Goal: Information Seeking & Learning: Find specific fact

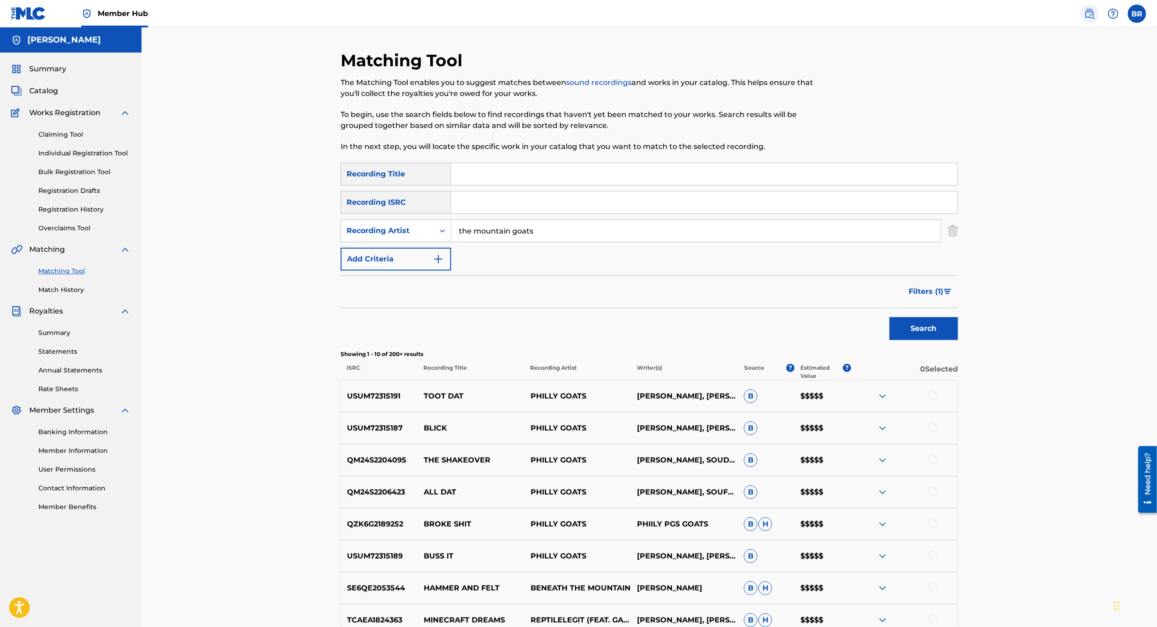
click at [1087, 14] on img at bounding box center [1089, 13] width 11 height 11
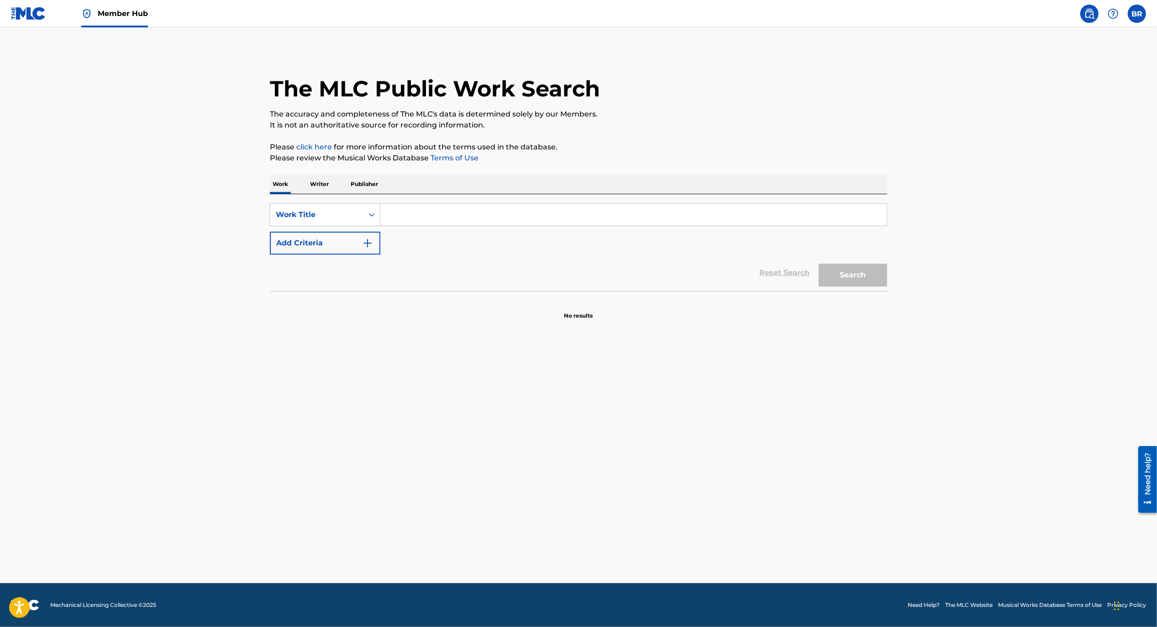
click at [395, 224] on input "Search Form" at bounding box center [633, 215] width 506 height 22
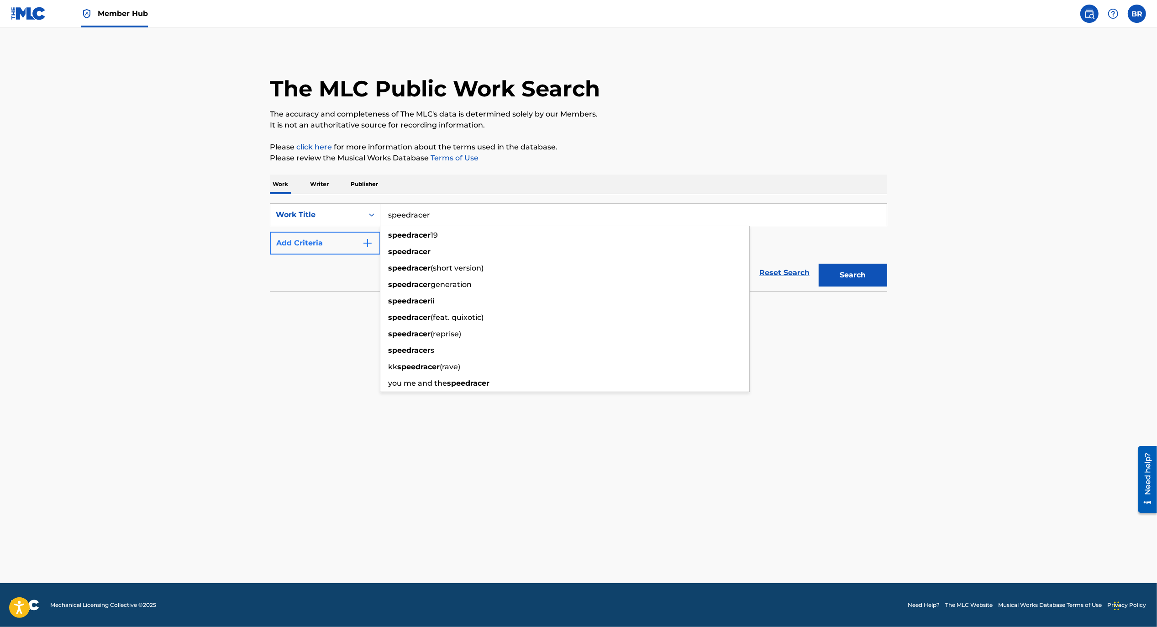
type input "speedracer"
click at [363, 247] on img "Search Form" at bounding box center [367, 242] width 11 height 11
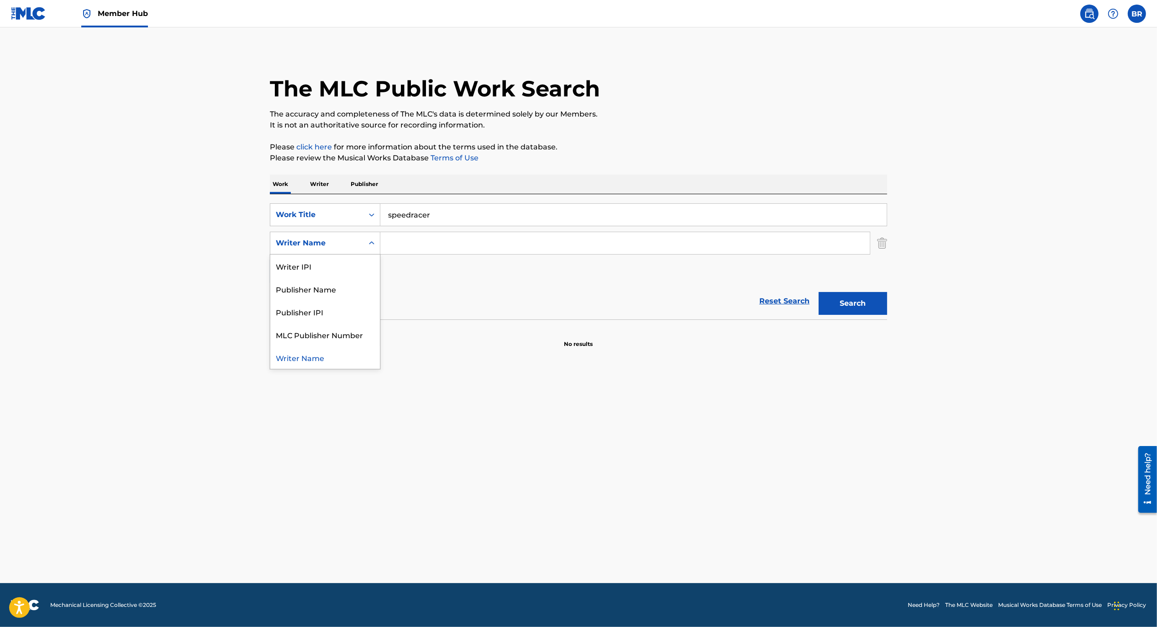
click at [364, 243] on div "Search Form" at bounding box center [371, 243] width 16 height 16
click at [509, 310] on div "Reset Search Search" at bounding box center [578, 301] width 617 height 37
click at [504, 246] on input "Search Form" at bounding box center [625, 243] width 490 height 22
type input "k"
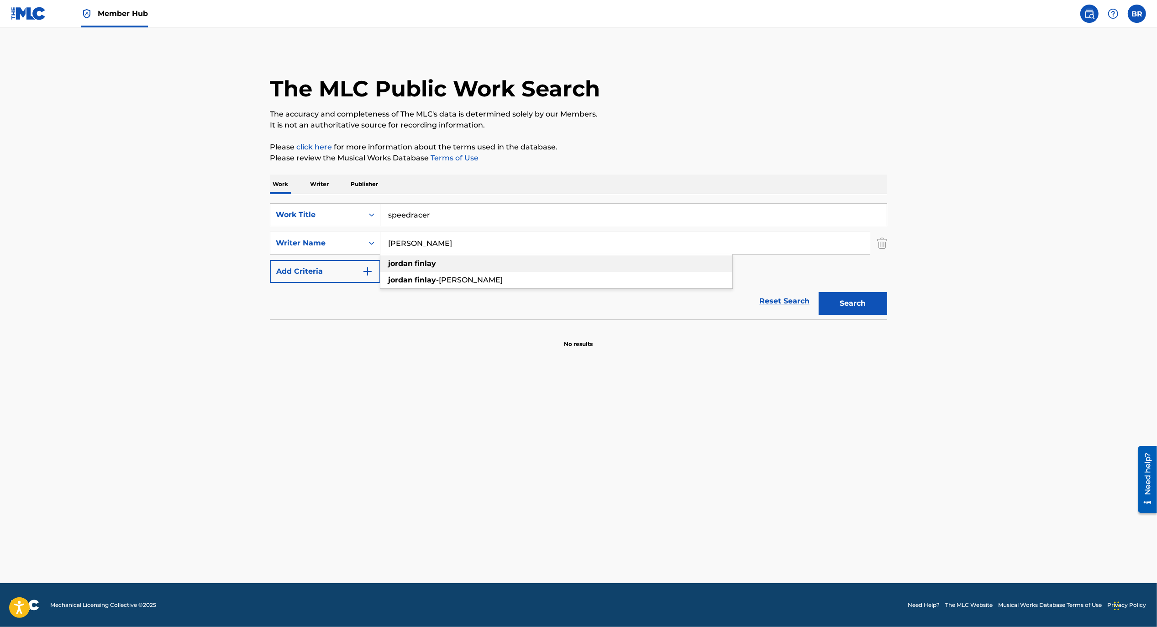
type input "[PERSON_NAME]"
click at [515, 263] on div "[PERSON_NAME]" at bounding box center [556, 263] width 352 height 16
click at [862, 303] on button "Search" at bounding box center [853, 303] width 68 height 23
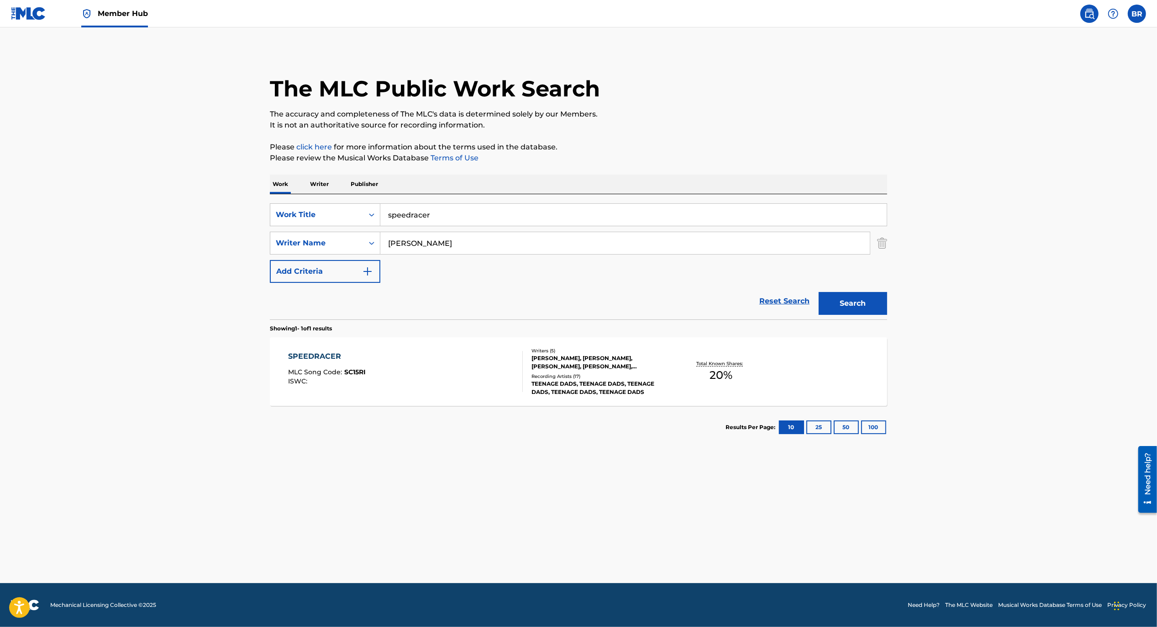
click at [306, 394] on div "SPEEDRACER MLC Song Code : SC15RI ISWC : Writers ( 5 ) [PERSON_NAME], [PERSON_N…" at bounding box center [578, 371] width 617 height 68
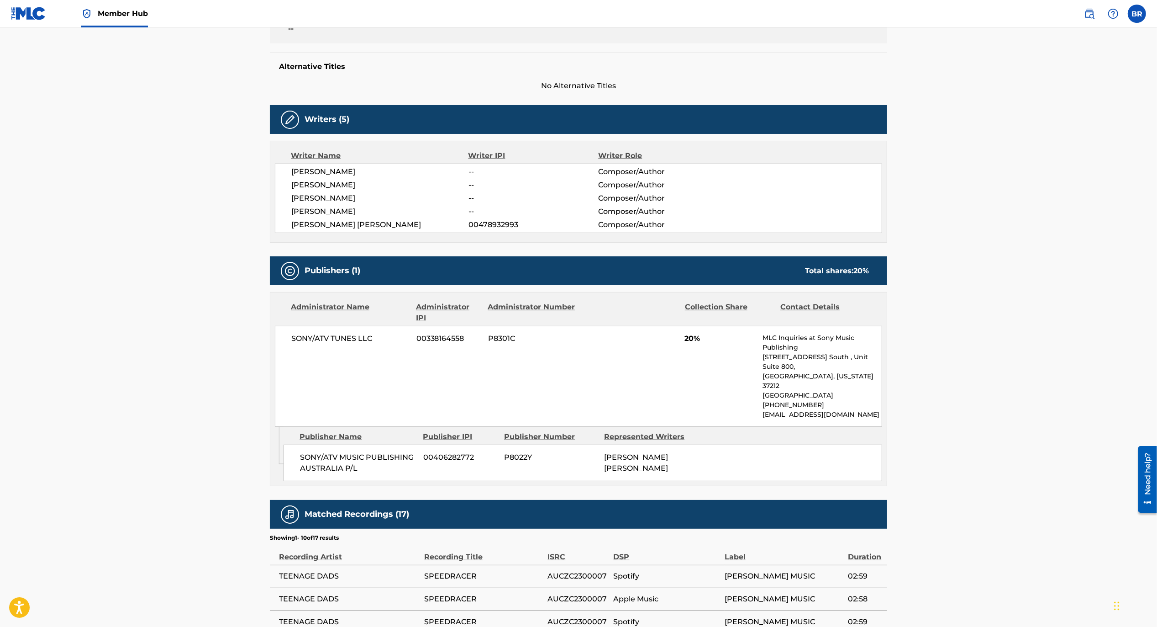
scroll to position [218, 0]
